Goal: Download file/media

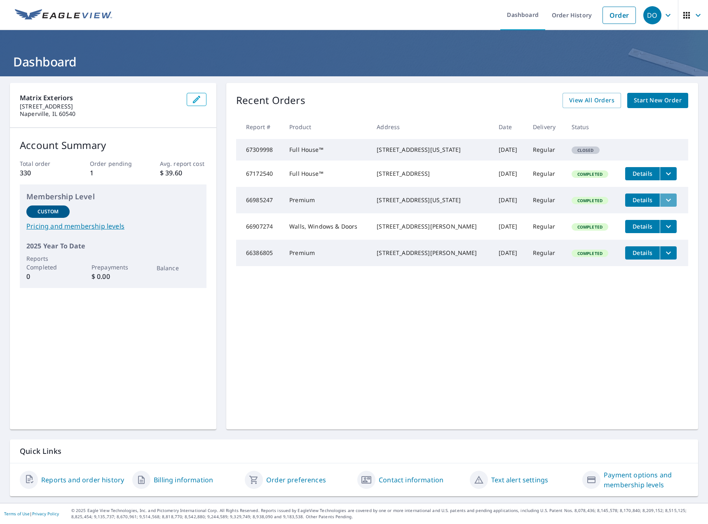
click at [665, 205] on icon "filesDropdownBtn-66985247" at bounding box center [669, 200] width 10 height 10
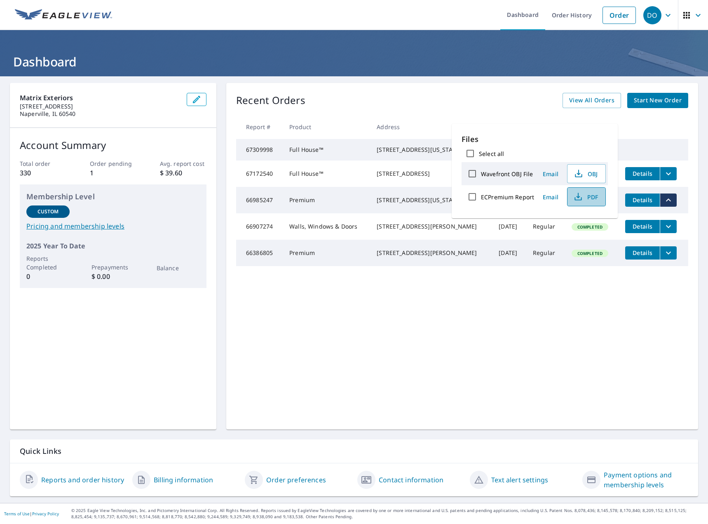
click at [589, 196] on span "PDF" at bounding box center [586, 197] width 26 height 10
click at [630, 395] on div "Recent Orders View All Orders Start New Order Report # Product Address Date Del…" at bounding box center [462, 256] width 472 height 346
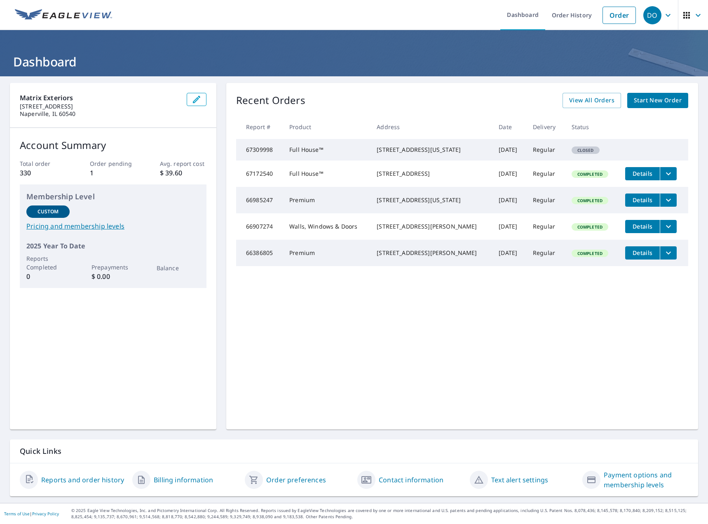
click at [665, 231] on icon "filesDropdownBtn-66907274" at bounding box center [669, 226] width 10 height 10
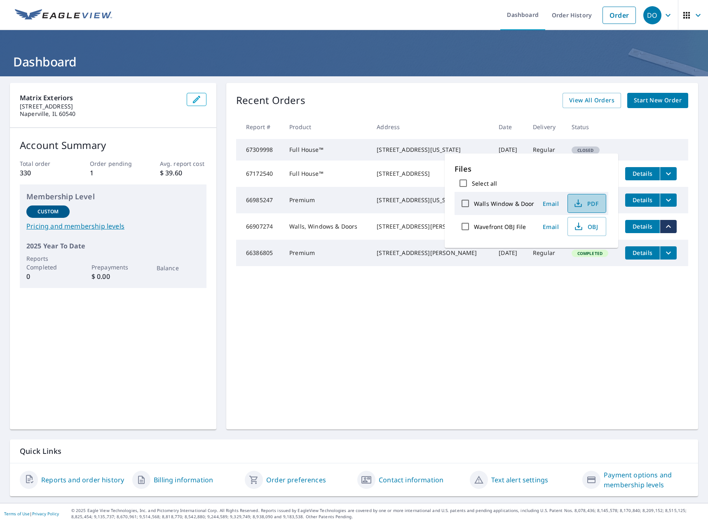
click at [588, 202] on span "PDF" at bounding box center [586, 203] width 26 height 10
click at [377, 154] on div "[STREET_ADDRESS][US_STATE]" at bounding box center [431, 150] width 109 height 8
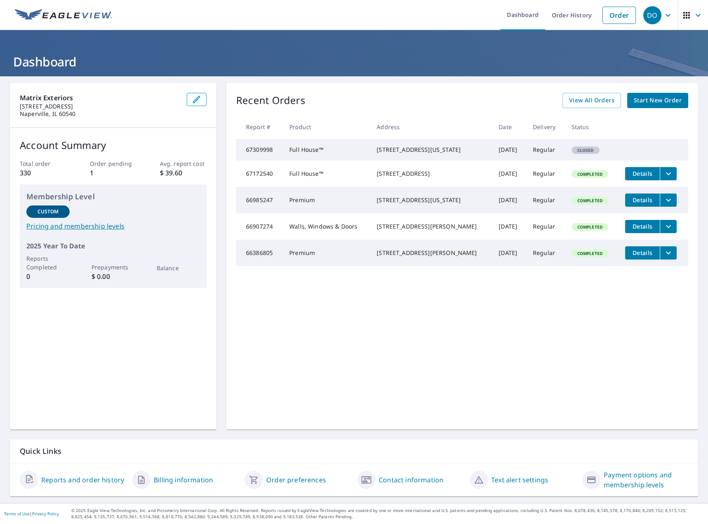
click at [565, 149] on td "Closed" at bounding box center [592, 149] width 54 height 21
click at [666, 201] on icon "filesDropdownBtn-66985247" at bounding box center [668, 199] width 5 height 3
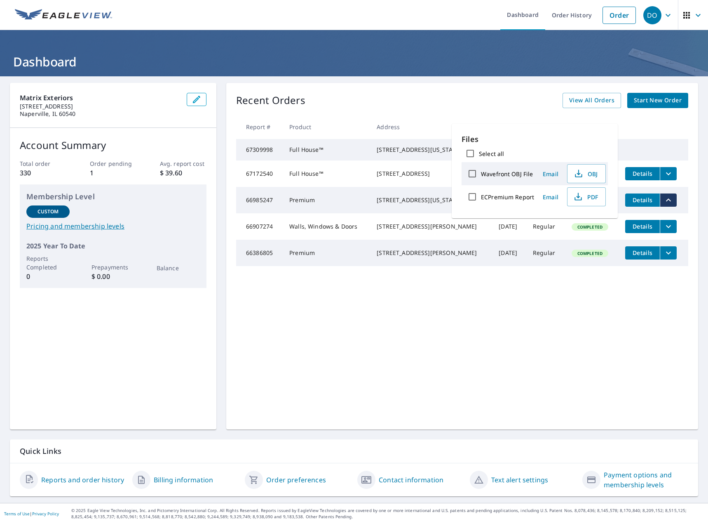
click at [471, 151] on input "Select all" at bounding box center [470, 153] width 17 height 17
checkbox input "true"
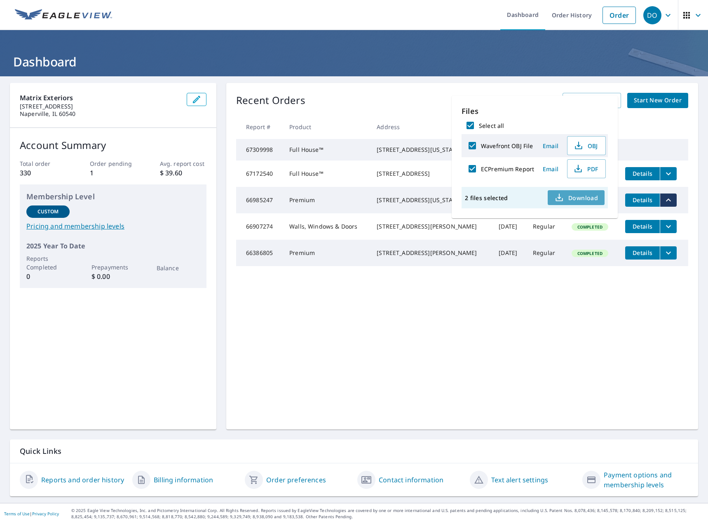
click at [588, 200] on span "Download" at bounding box center [577, 198] width 44 height 10
click at [471, 123] on input "Select all" at bounding box center [470, 125] width 17 height 17
checkbox input "false"
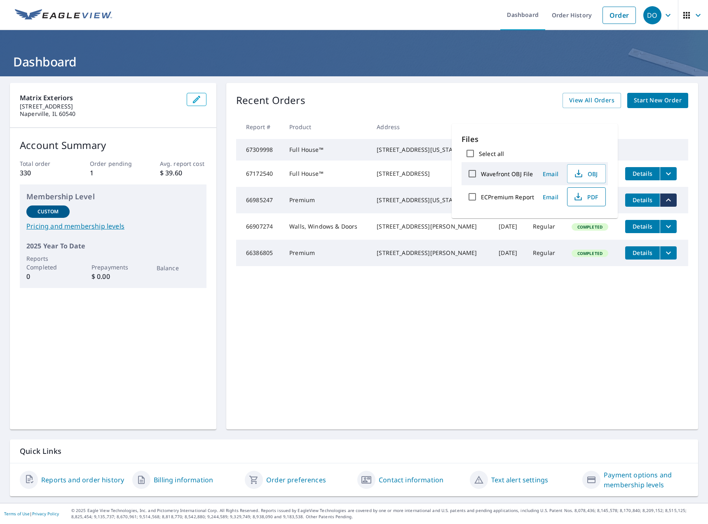
click at [586, 197] on span "PDF" at bounding box center [586, 197] width 26 height 10
click at [586, 195] on span "PDF" at bounding box center [586, 197] width 26 height 10
click at [441, 154] on div "[STREET_ADDRESS][US_STATE]" at bounding box center [431, 150] width 109 height 8
